Goal: Information Seeking & Learning: Learn about a topic

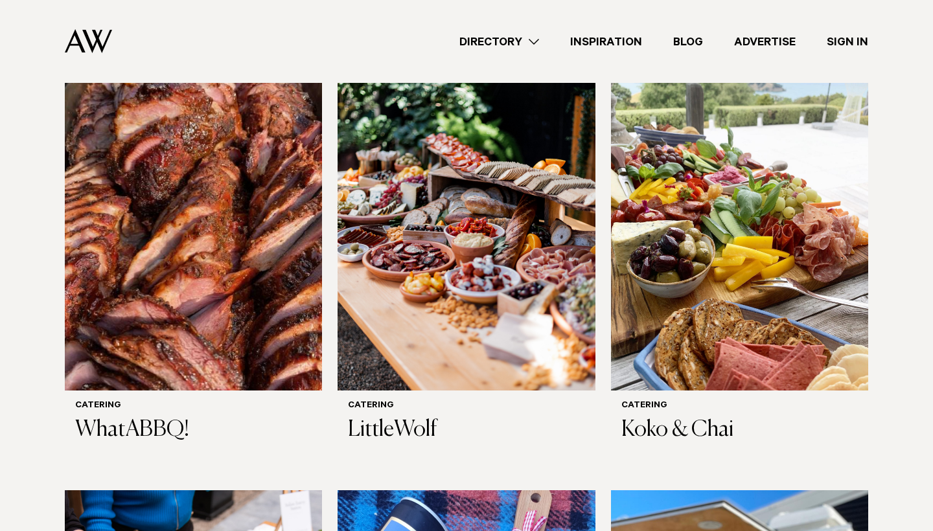
scroll to position [444, 0]
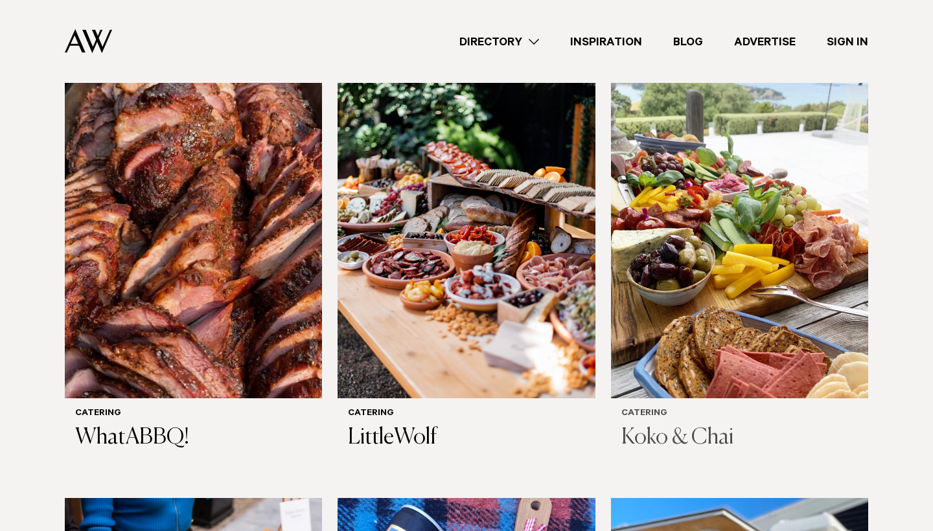
click at [753, 219] on img at bounding box center [739, 225] width 257 height 345
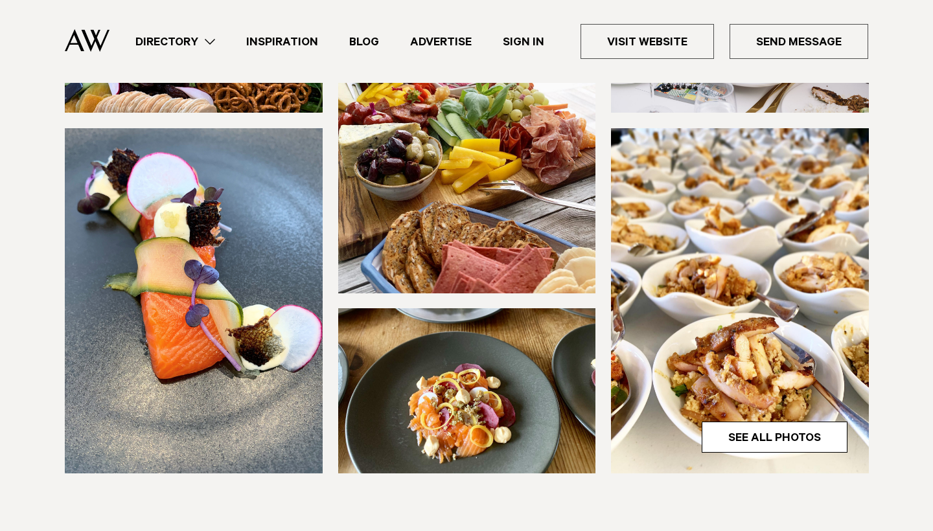
scroll to position [303, 0]
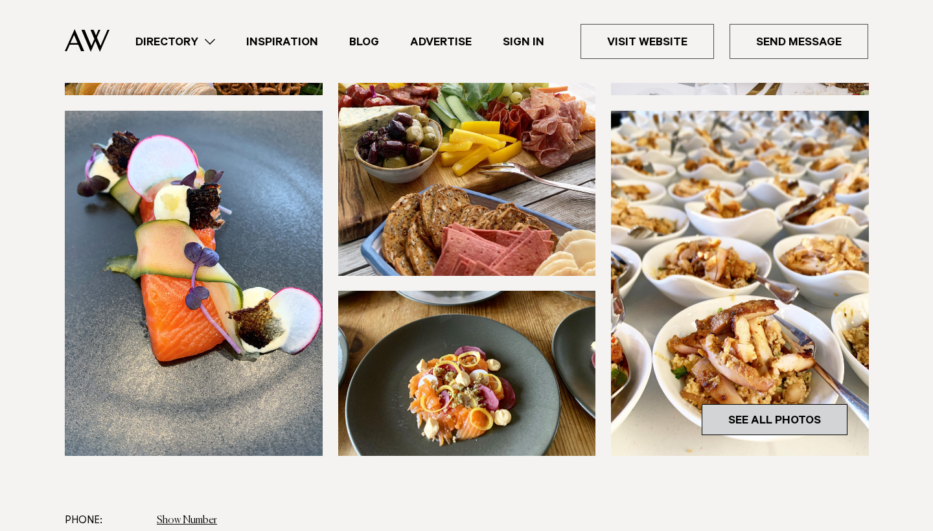
click at [775, 420] on link "See All Photos" at bounding box center [774, 419] width 146 height 31
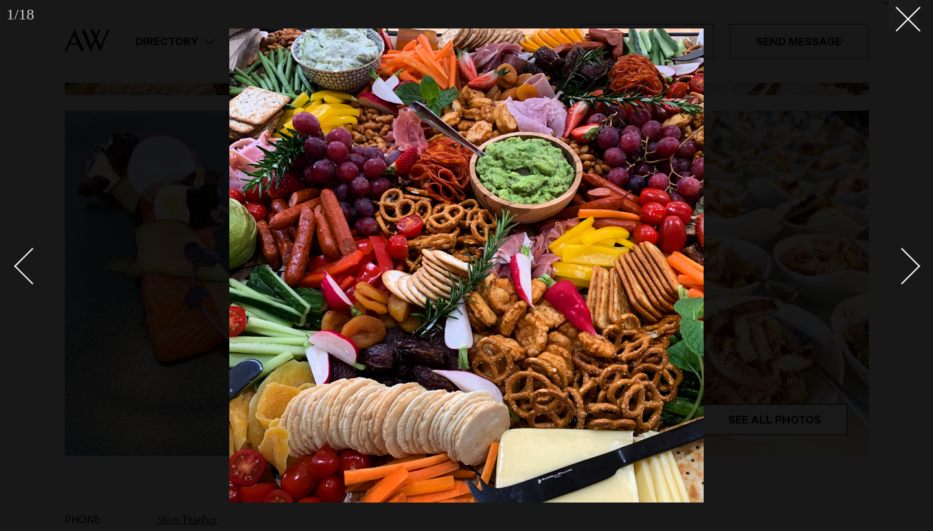
click at [913, 271] on div "Next slide" at bounding box center [901, 266] width 37 height 37
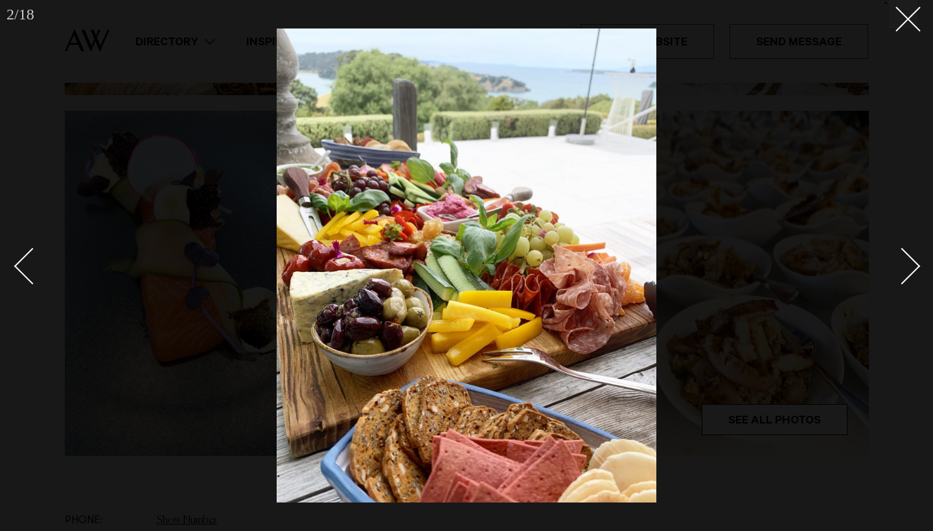
click at [913, 271] on div "Next slide" at bounding box center [901, 266] width 37 height 37
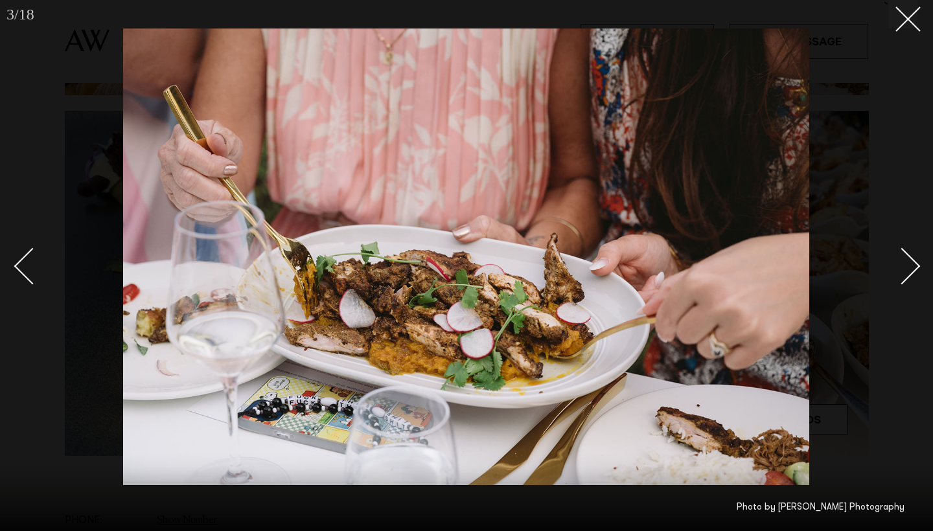
click at [912, 266] on div "Next slide" at bounding box center [901, 266] width 37 height 37
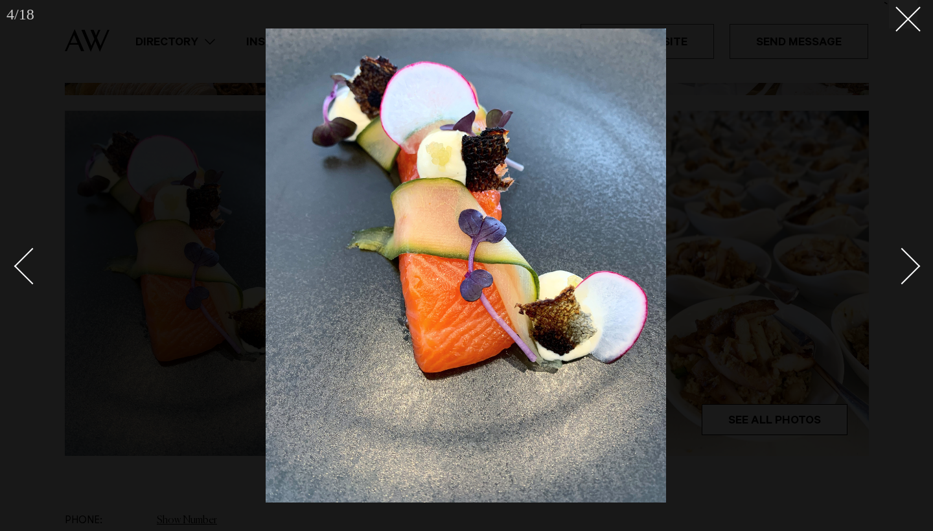
click at [912, 266] on div "Next slide" at bounding box center [901, 266] width 37 height 37
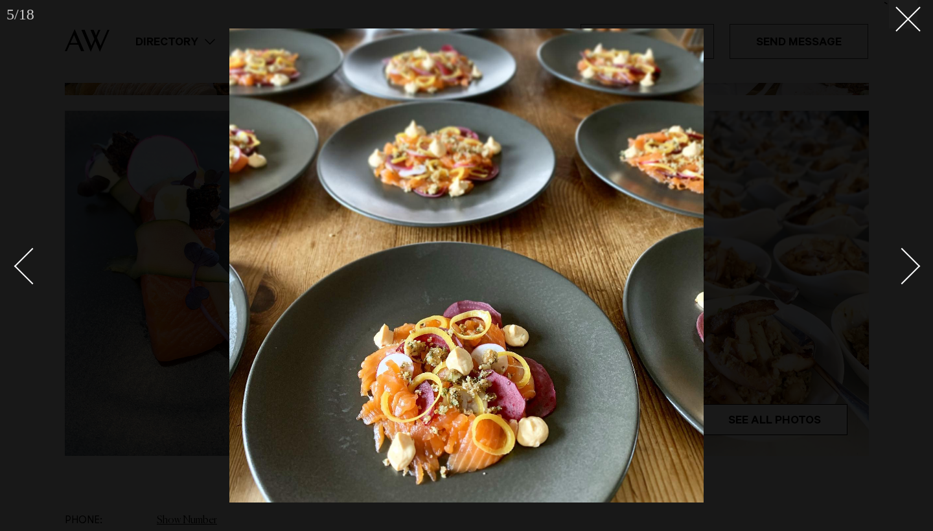
click at [914, 263] on div "Next slide" at bounding box center [901, 266] width 37 height 37
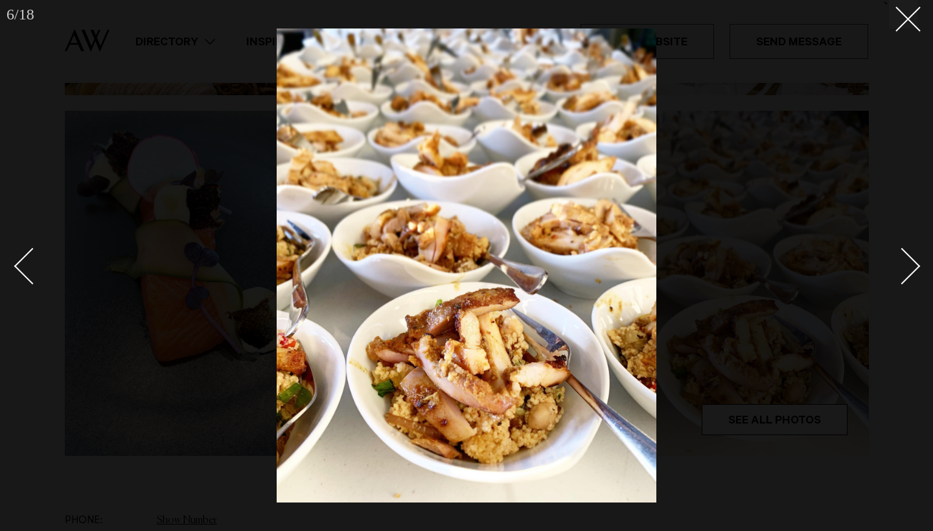
click at [914, 263] on div "Next slide" at bounding box center [901, 266] width 37 height 37
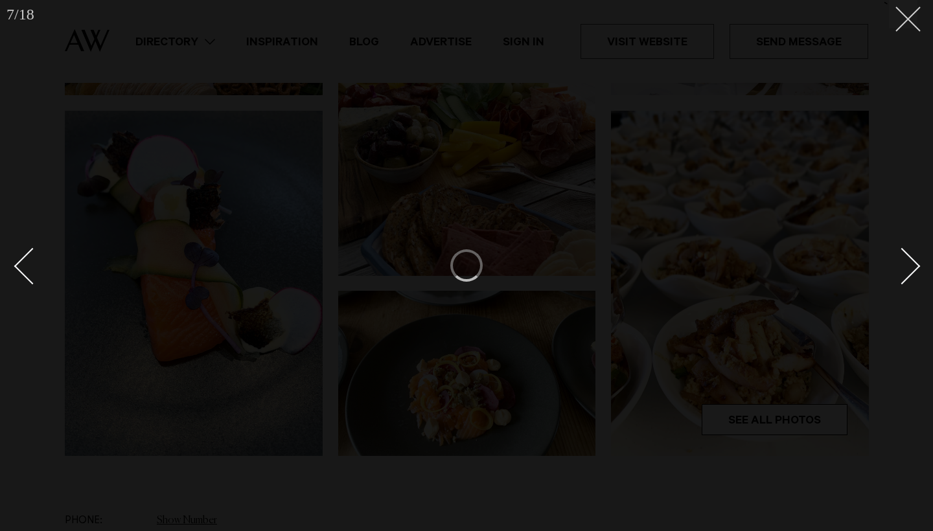
click at [912, 20] on button at bounding box center [903, 14] width 28 height 28
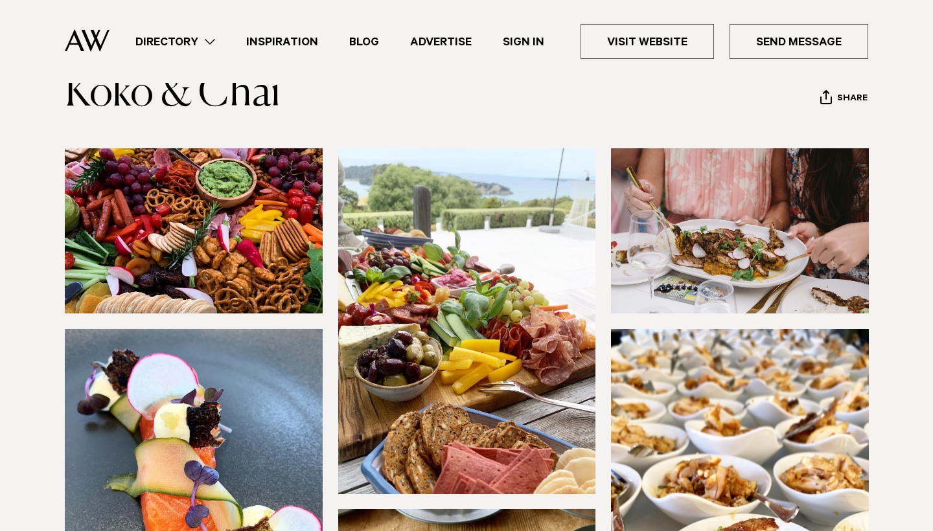
scroll to position [84, 0]
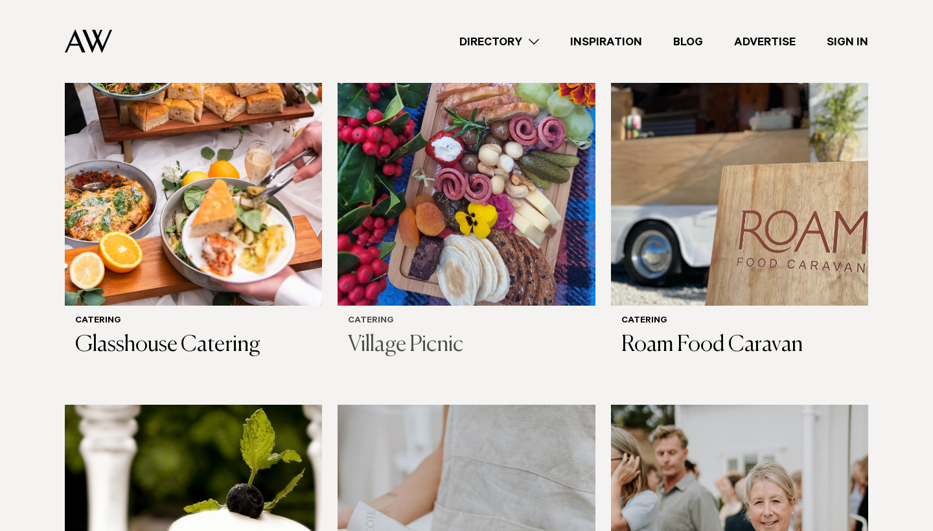
scroll to position [1005, 0]
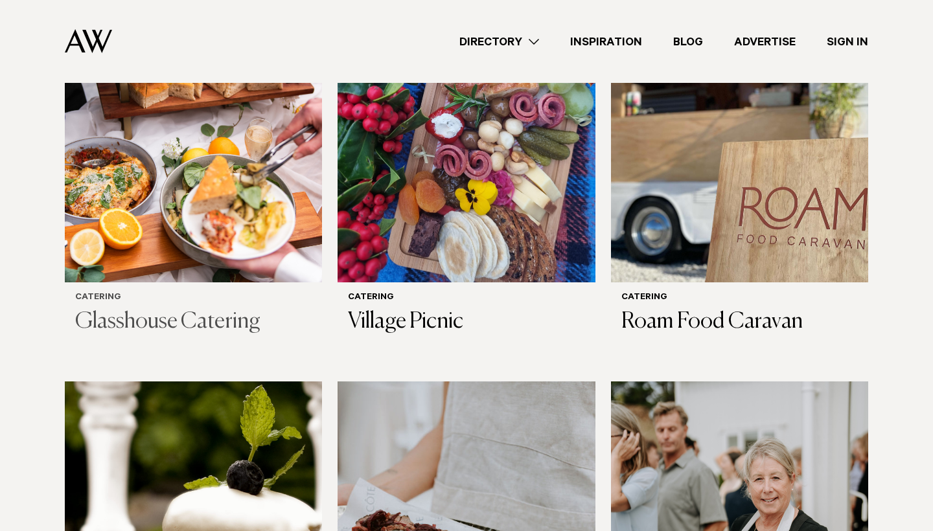
click at [206, 185] on img at bounding box center [193, 109] width 257 height 345
